Goal: Task Accomplishment & Management: Use online tool/utility

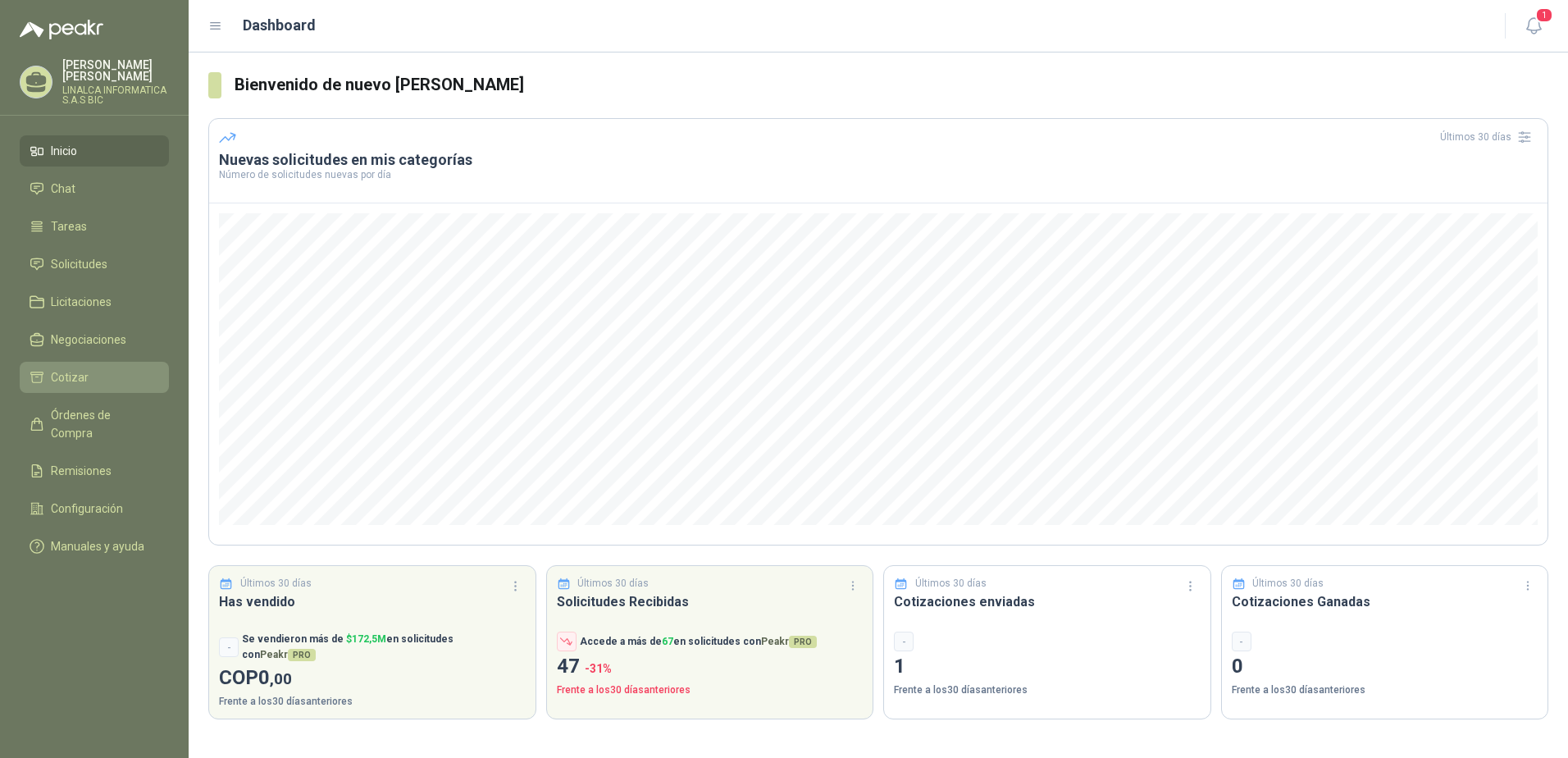
click at [95, 373] on li "Cotizar" at bounding box center [94, 377] width 130 height 18
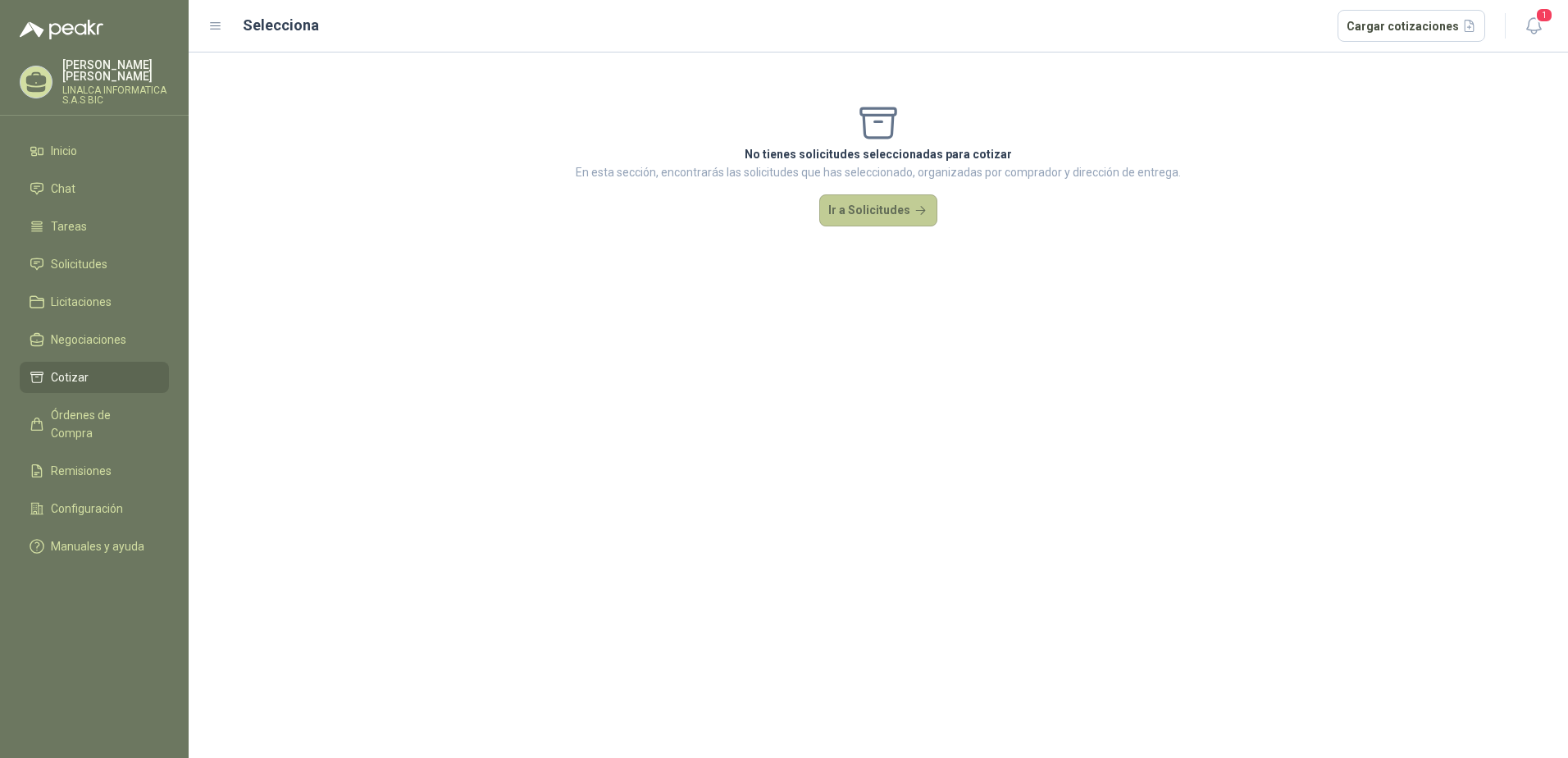
click at [906, 217] on button "Ir a Solicitudes" at bounding box center [878, 210] width 118 height 33
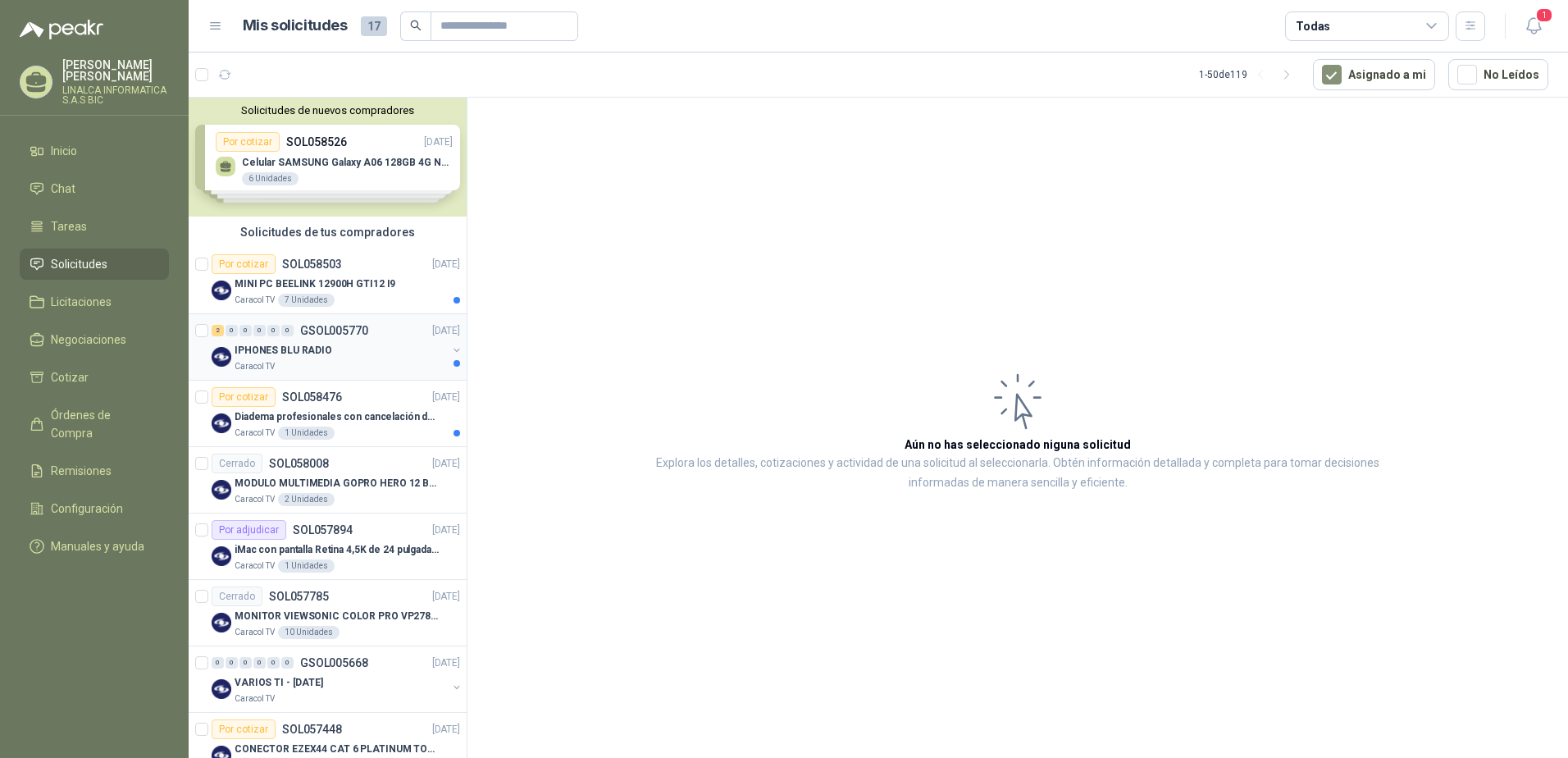
click at [299, 346] on p "IPHONES BLU RADIO" at bounding box center [283, 351] width 98 height 16
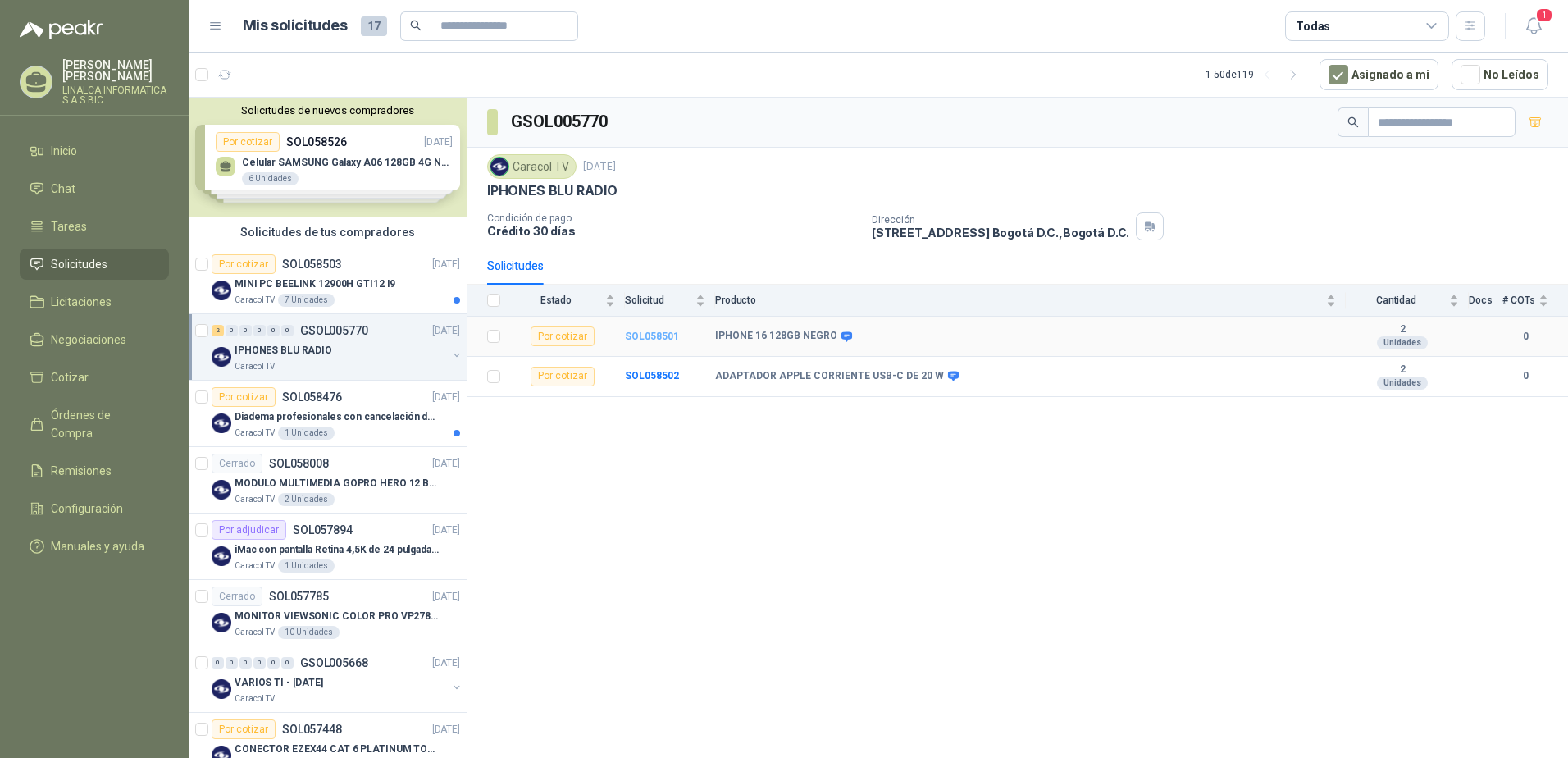
click at [652, 332] on b "SOL058501" at bounding box center [652, 337] width 54 height 11
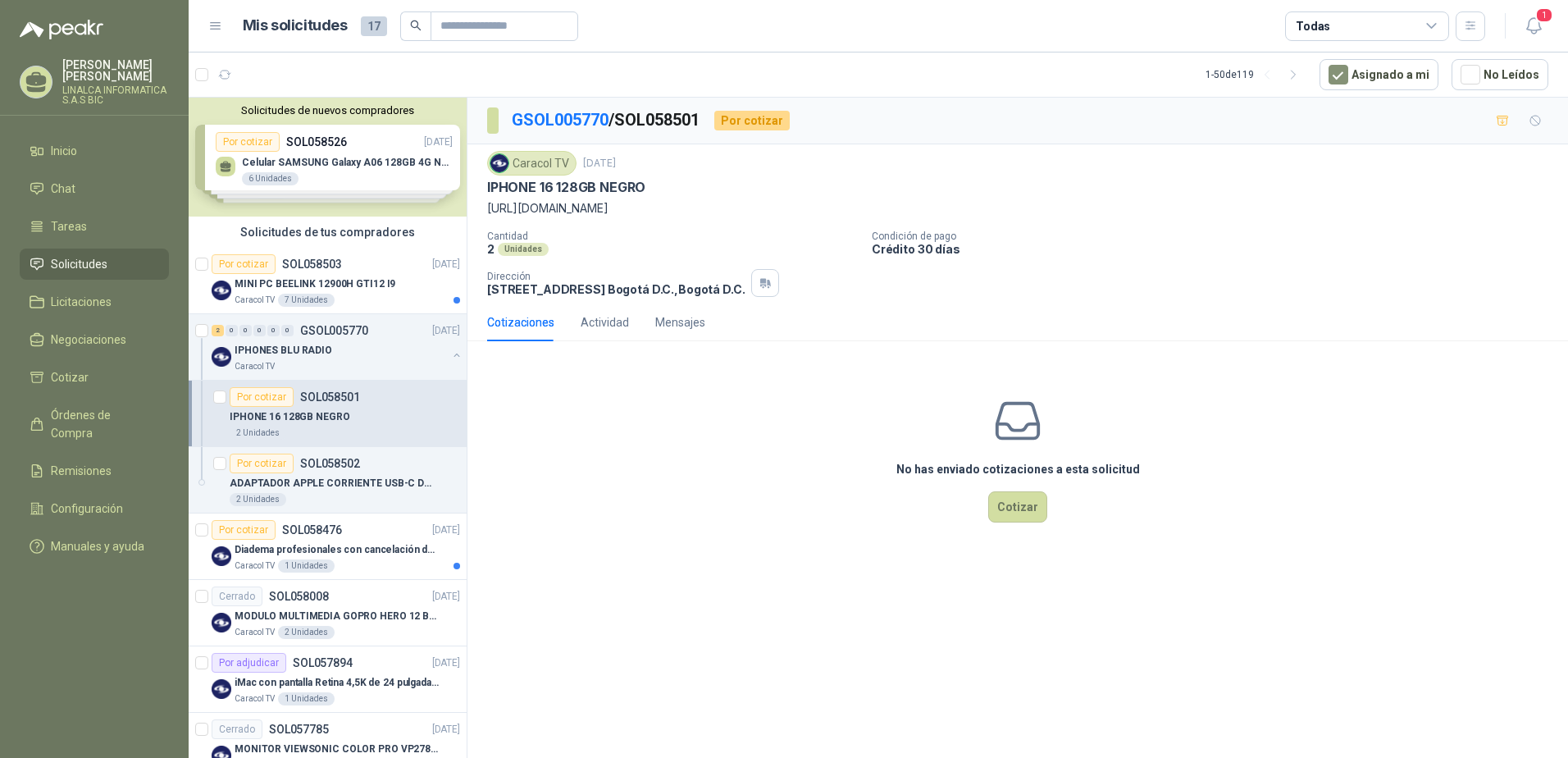
click at [585, 214] on p "[URL][DOMAIN_NAME]" at bounding box center [1018, 208] width 1061 height 18
click at [591, 211] on p "[URL][DOMAIN_NAME]" at bounding box center [1018, 208] width 1061 height 18
click at [830, 210] on p "[URL][DOMAIN_NAME]" at bounding box center [1018, 208] width 1061 height 18
click at [830, 209] on p "[URL][DOMAIN_NAME]" at bounding box center [1018, 208] width 1061 height 18
drag, startPoint x: 830, startPoint y: 209, endPoint x: 871, endPoint y: 204, distance: 41.3
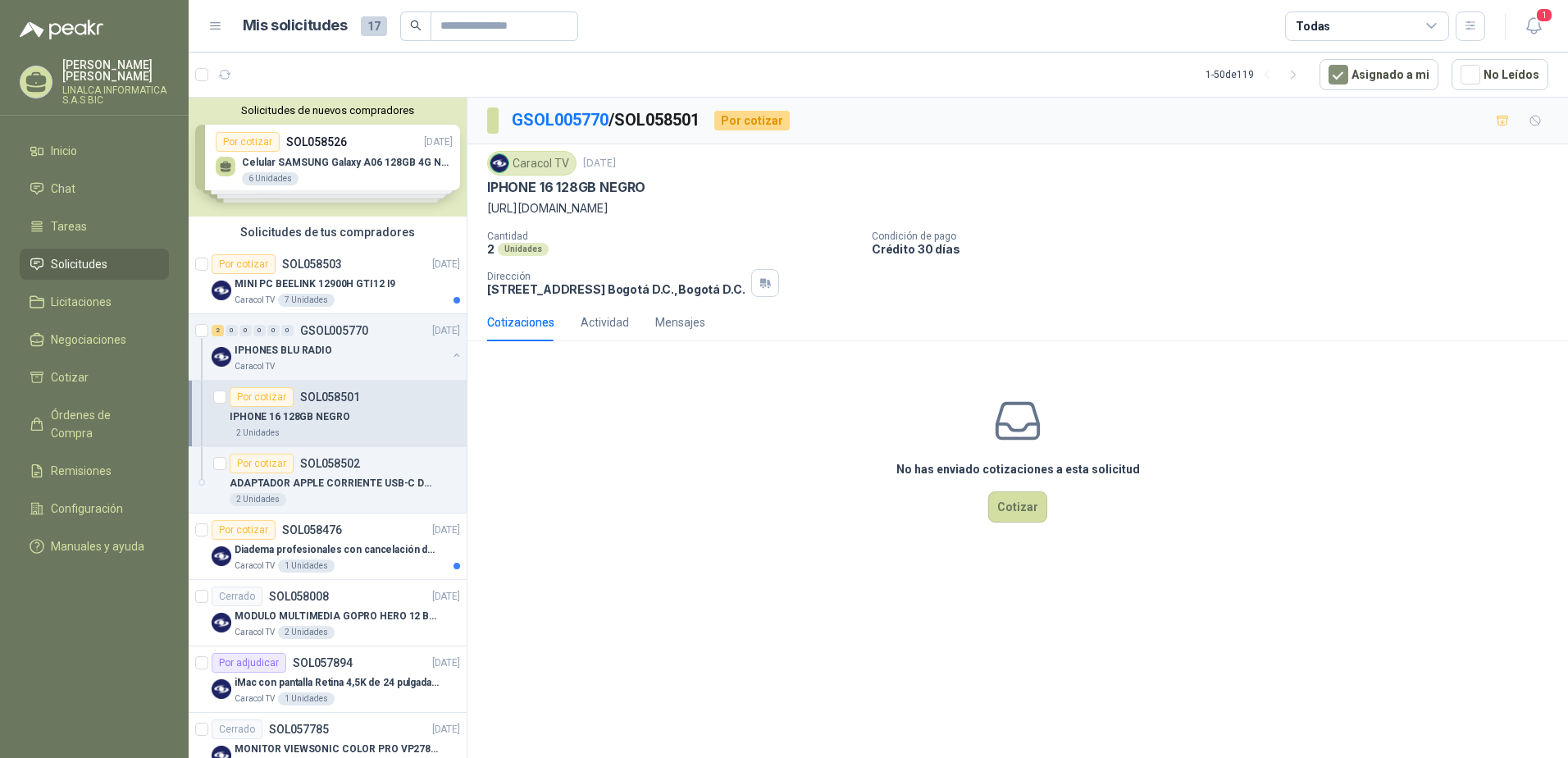
click at [871, 204] on p "[URL][DOMAIN_NAME]" at bounding box center [1018, 208] width 1061 height 18
drag, startPoint x: 864, startPoint y: 206, endPoint x: 470, endPoint y: 211, distance: 394.0
click at [470, 211] on div "Caracol TV [DATE] IPHONE 16 128GB NEGRO [URL][DOMAIN_NAME] Cantidad 2 Unidades …" at bounding box center [1017, 224] width 1101 height 159
copy p "[URL][DOMAIN_NAME]"
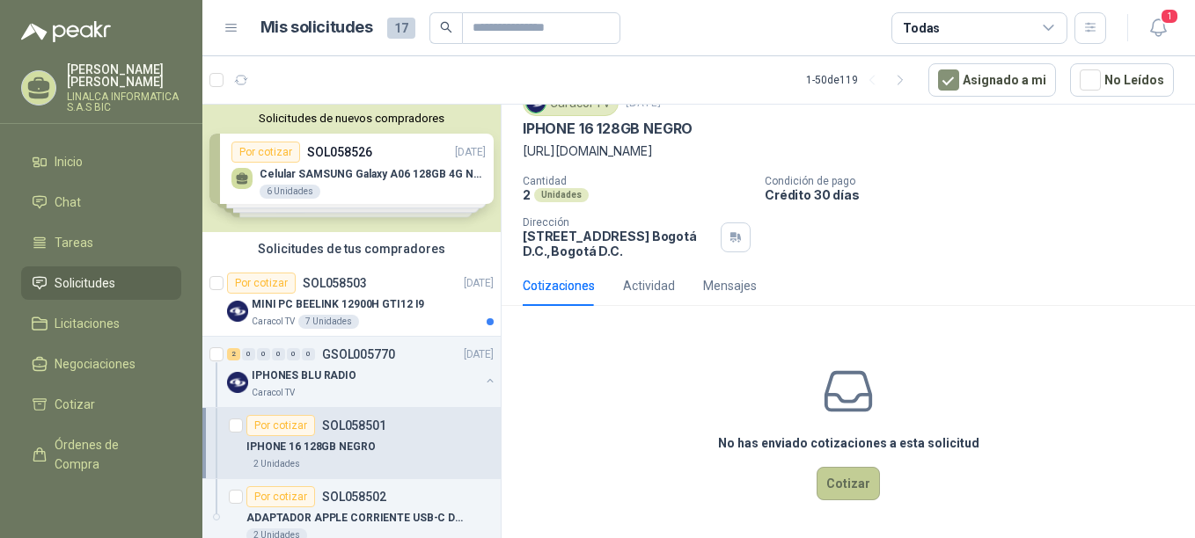
click at [835, 482] on button "Cotizar" at bounding box center [847, 483] width 63 height 33
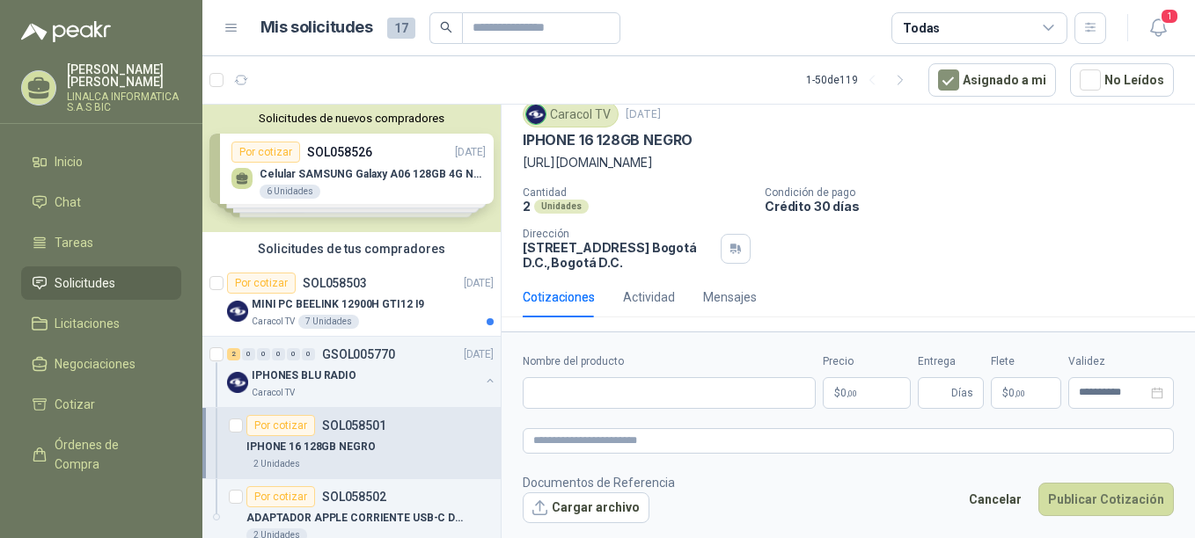
scroll to position [61, 0]
click at [617, 386] on input "Nombre del producto" at bounding box center [669, 393] width 293 height 32
paste input "**********"
click at [681, 400] on input "**********" at bounding box center [669, 393] width 293 height 32
paste input "**********"
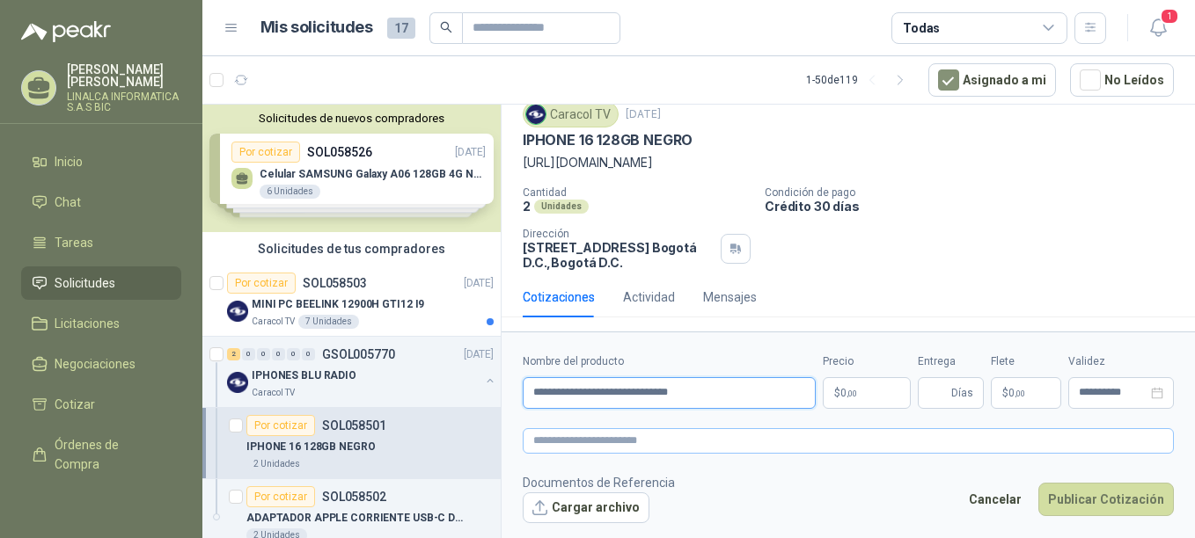
type input "**********"
click at [668, 437] on textarea at bounding box center [848, 441] width 651 height 26
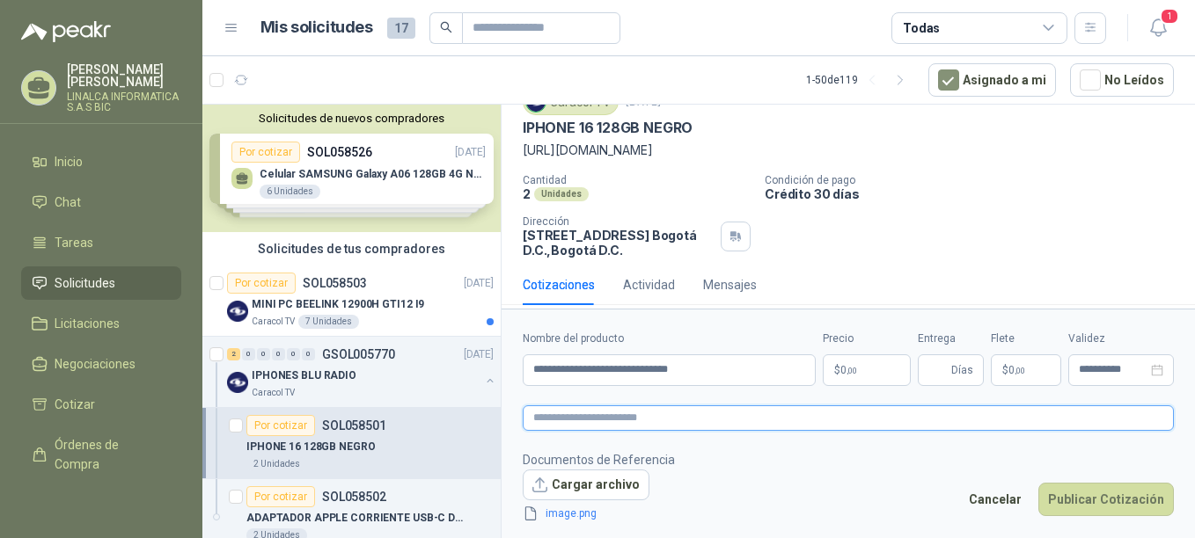
click at [655, 419] on textarea at bounding box center [848, 419] width 651 height 26
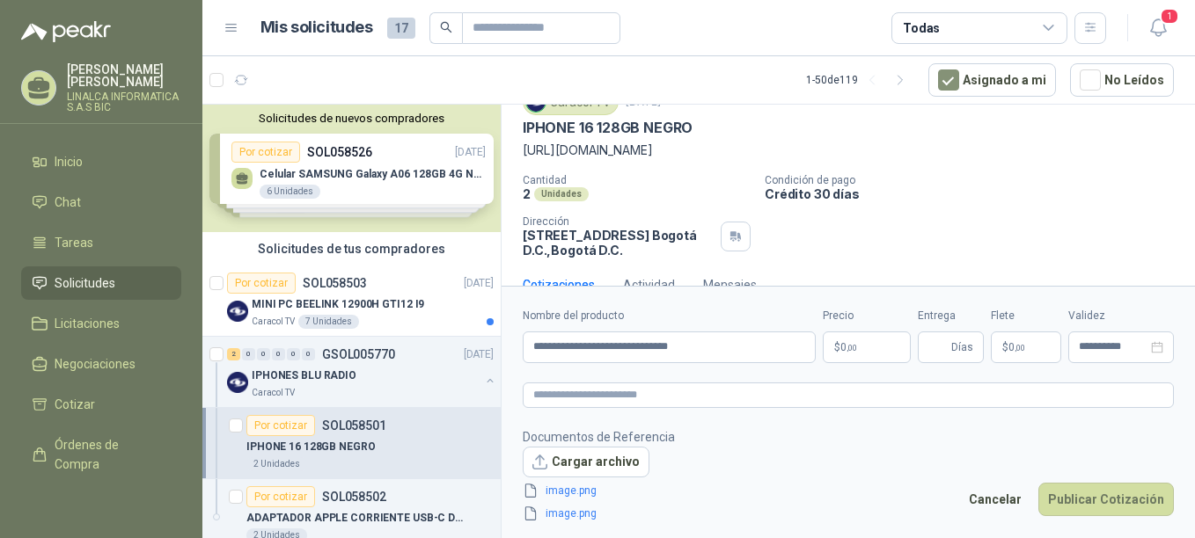
click at [877, 358] on p "$ 0 ,00" at bounding box center [867, 348] width 88 height 32
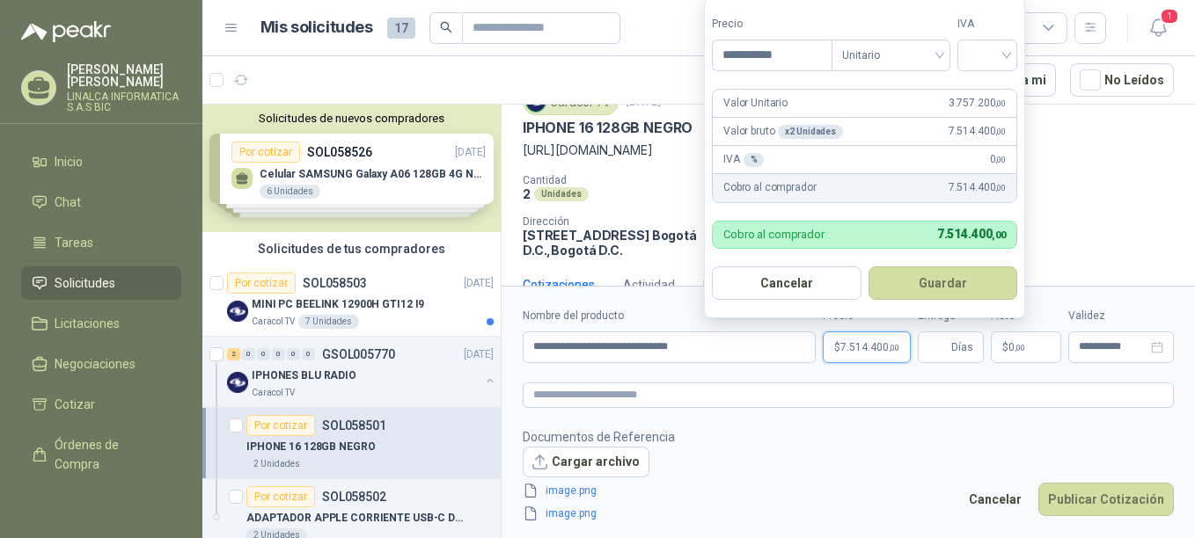
type input "**********"
click at [1000, 47] on input "search" at bounding box center [987, 53] width 39 height 26
click at [998, 89] on div "19%" at bounding box center [991, 91] width 33 height 19
click at [963, 289] on button "Guardar" at bounding box center [945, 283] width 151 height 33
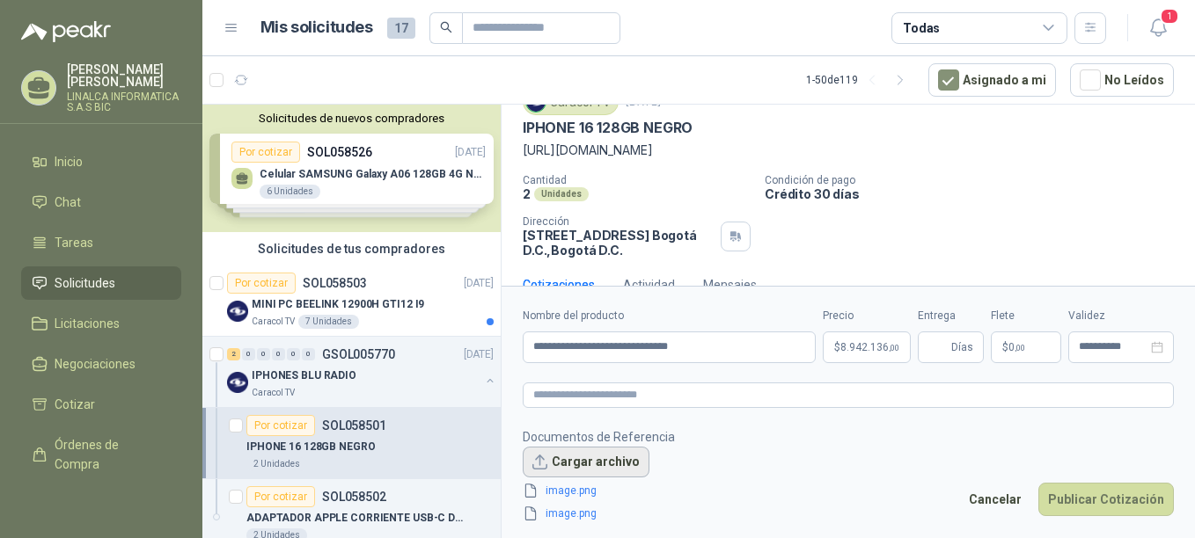
click at [597, 459] on button "Cargar archivo" at bounding box center [586, 463] width 127 height 32
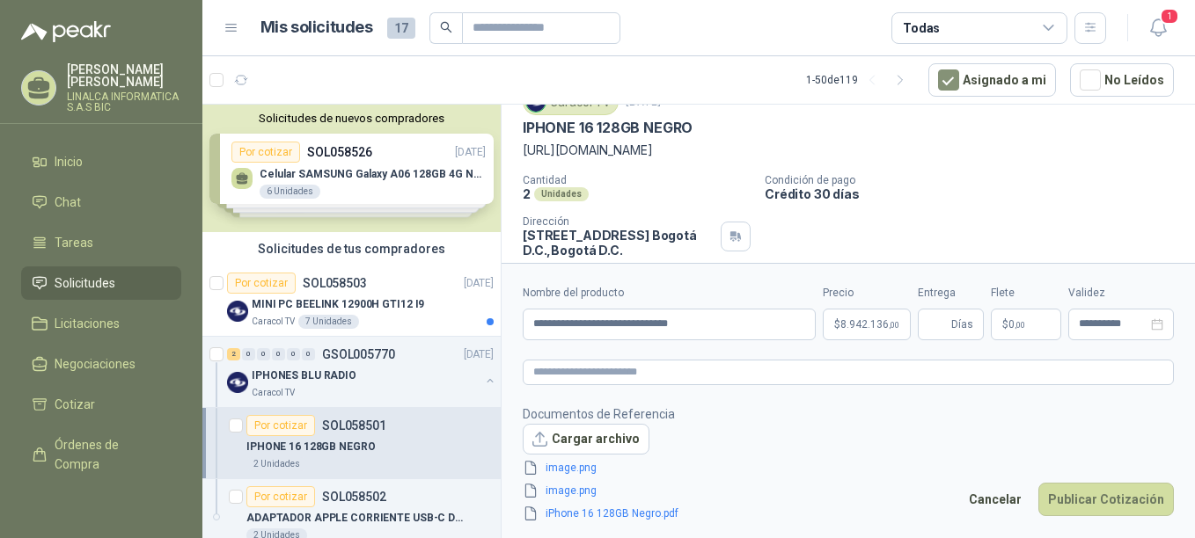
click at [976, 245] on div "Cantidad 2 Unidades Condición de pago Crédito 30 días Dirección [STREET_ADDRESS…" at bounding box center [848, 216] width 651 height 84
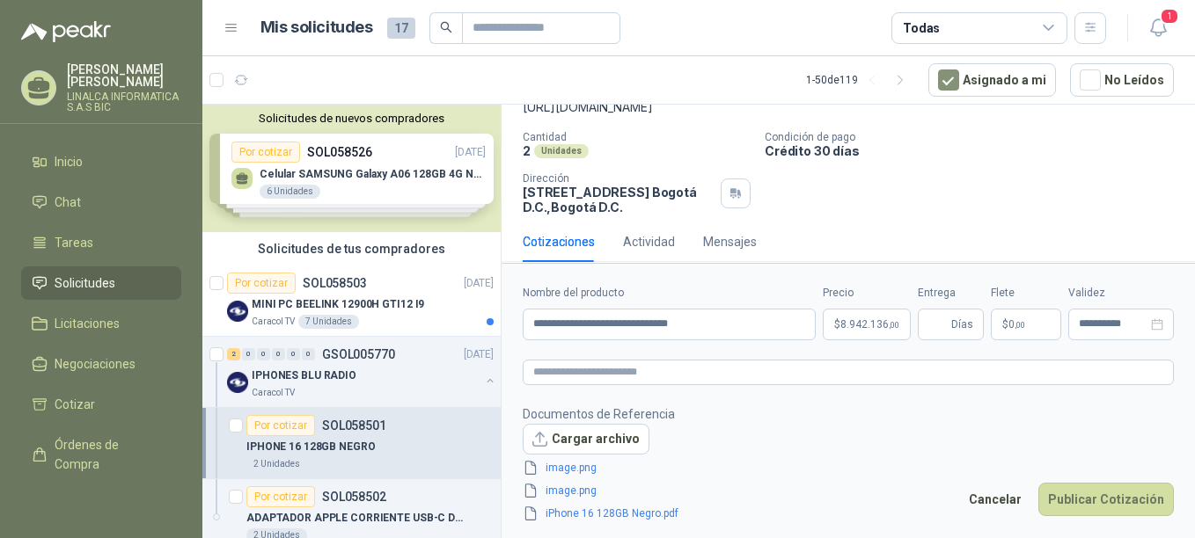
scroll to position [129, 0]
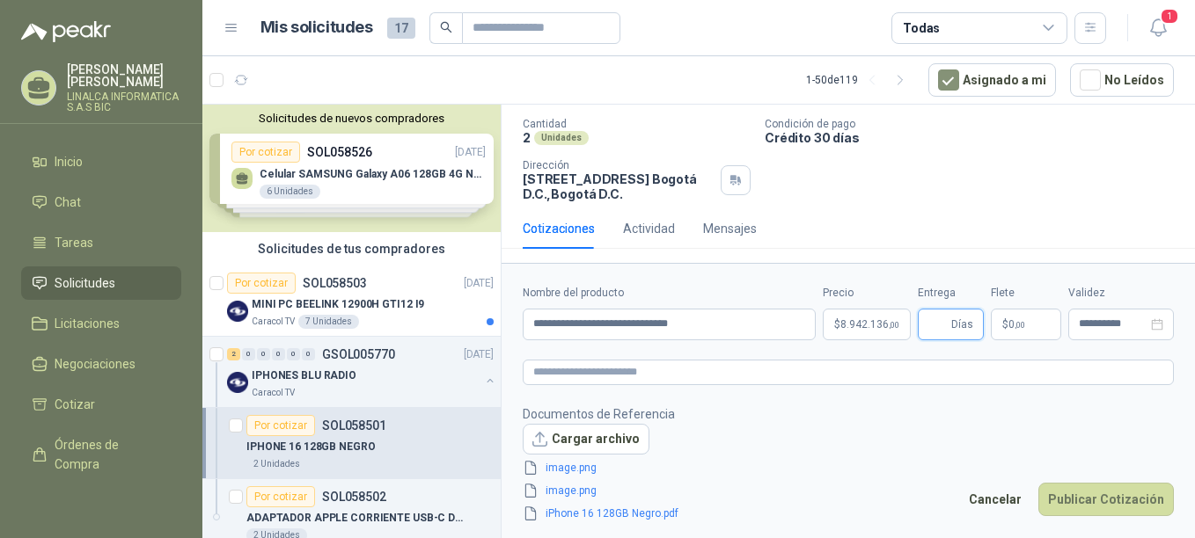
click at [935, 323] on input "Entrega" at bounding box center [937, 325] width 19 height 30
type input "*"
click at [1102, 493] on button "Publicar Cotización" at bounding box center [1105, 499] width 135 height 33
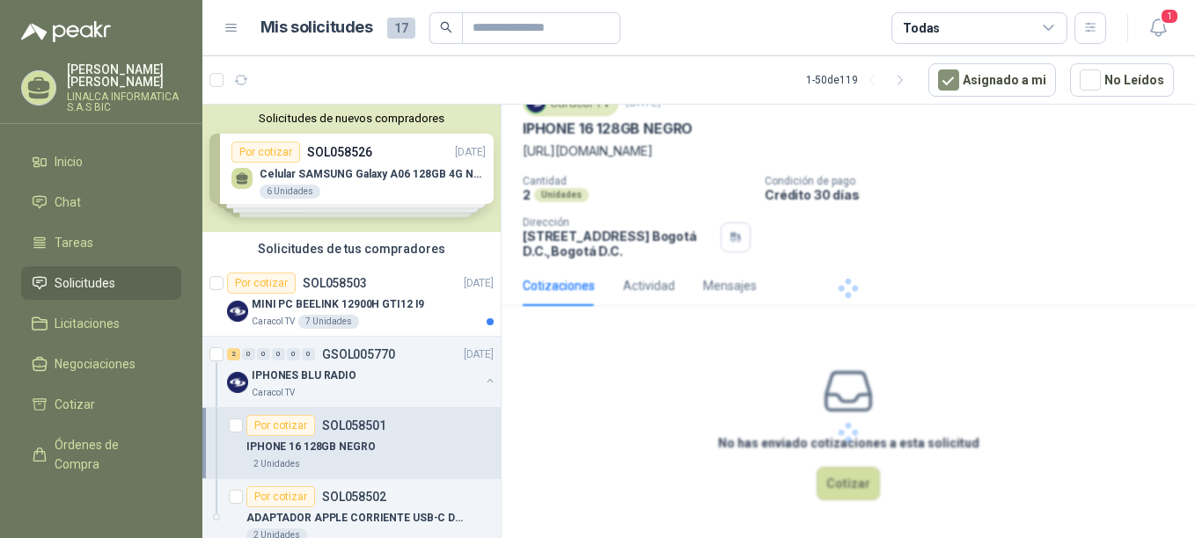
scroll to position [0, 0]
